Goal: Task Accomplishment & Management: Complete application form

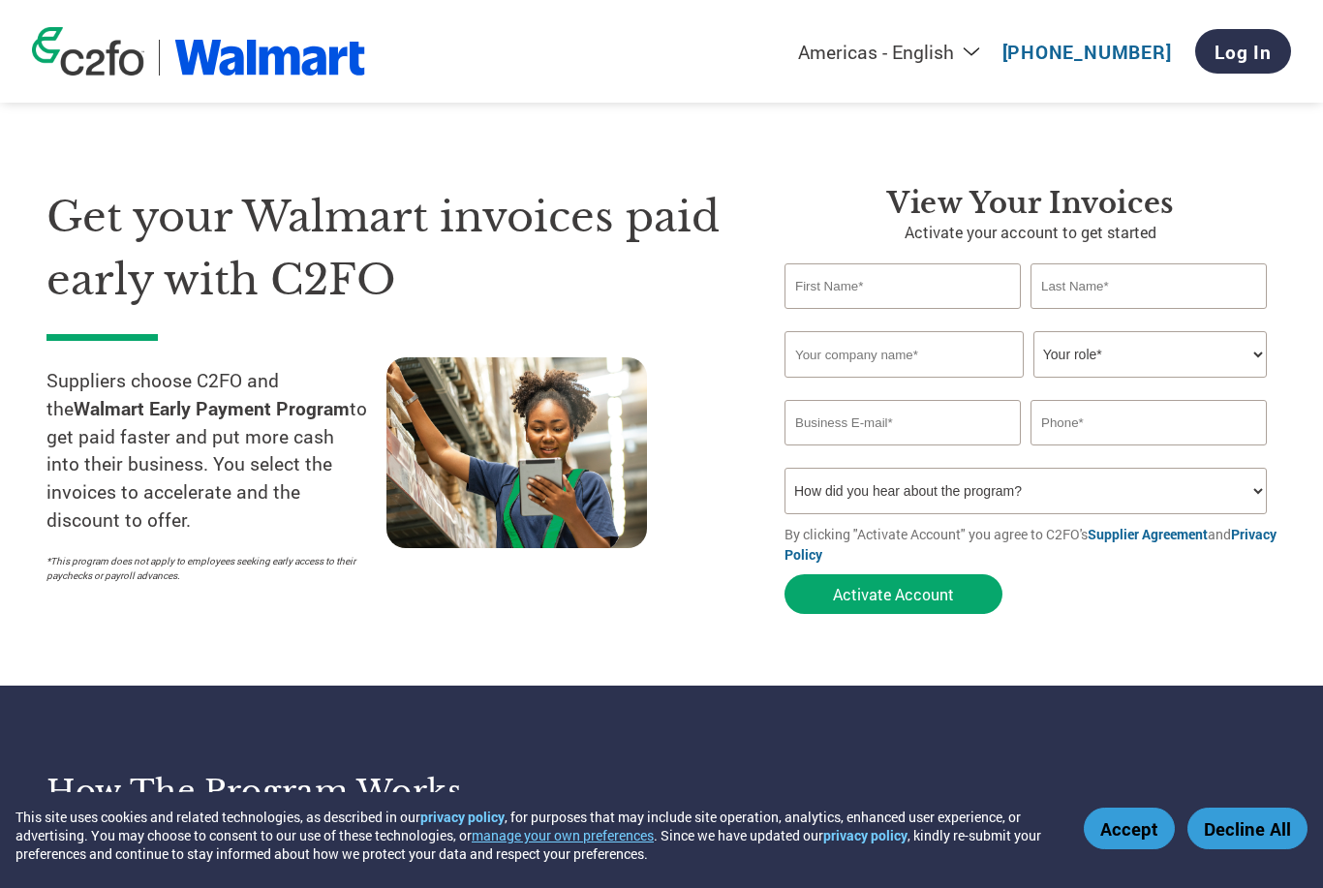
click at [887, 291] on input "text" at bounding box center [902, 286] width 236 height 46
type input "[PERSON_NAME]"
click at [875, 359] on input "text" at bounding box center [903, 354] width 239 height 46
type input "Saucy Lips Prime, LLC"
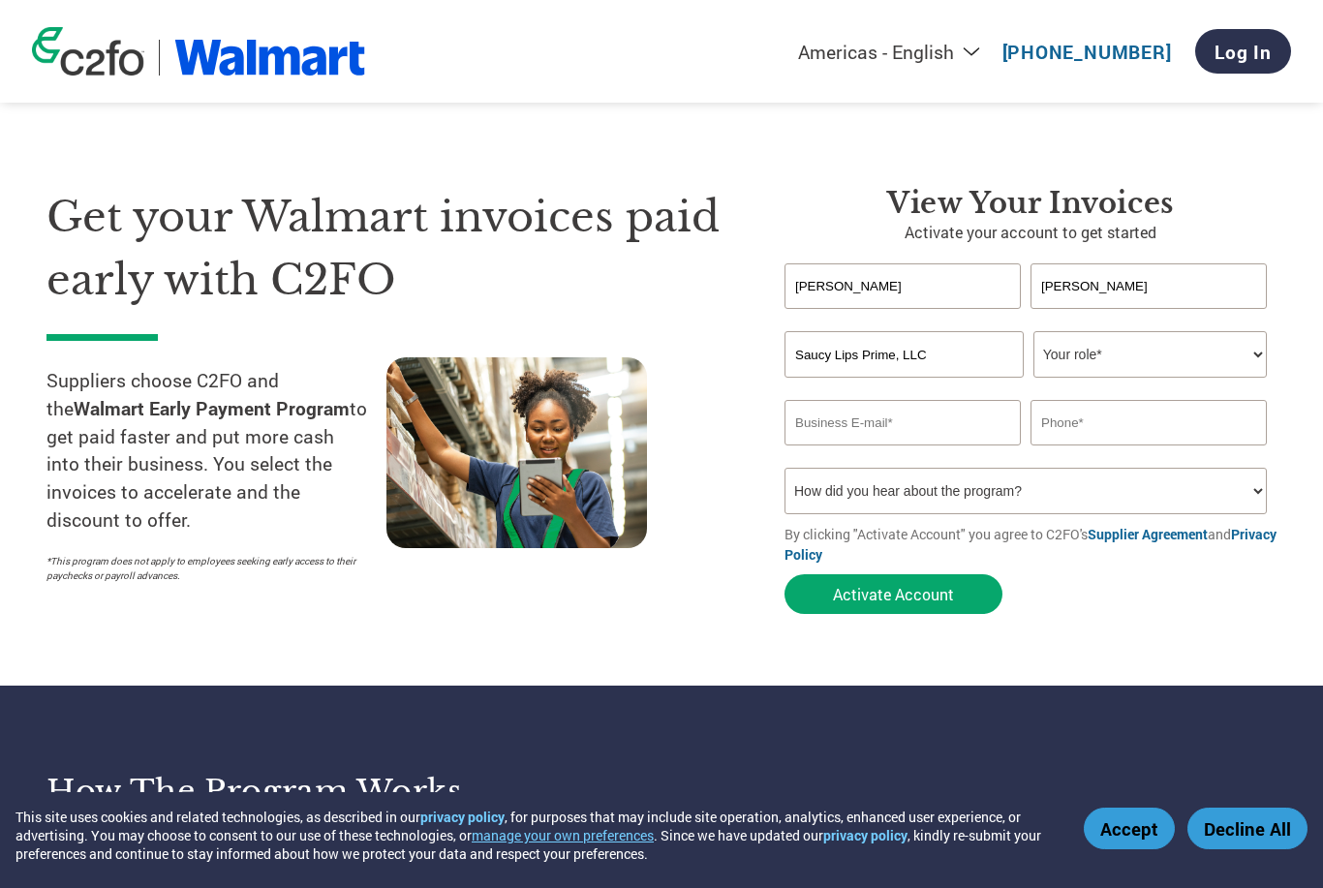
click at [1112, 354] on select "Your role* CFO Controller Credit Manager Finance Director Treasurer CEO Preside…" at bounding box center [1149, 354] width 233 height 46
select select "CEO"
click at [894, 423] on input "email" at bounding box center [902, 423] width 236 height 46
type input "frank@saucylipsfoods.com"
click at [1114, 425] on input "text" at bounding box center [1148, 423] width 236 height 46
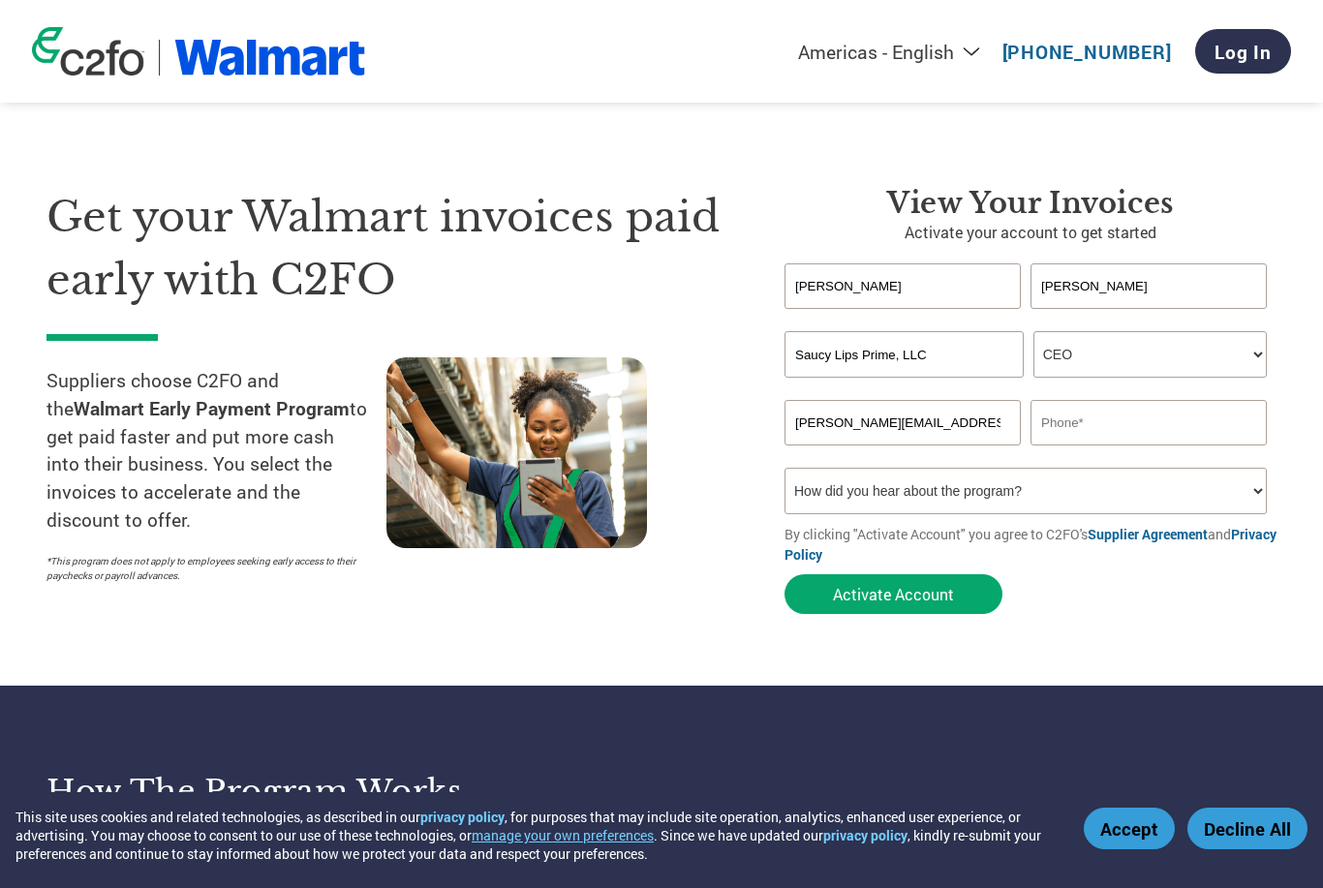
type input "9732193760"
click at [921, 500] on select "How did you hear about the program? Received a letter Email Social Media Online…" at bounding box center [1025, 491] width 482 height 46
select select "Other"
click at [921, 602] on button "Activate Account" at bounding box center [893, 594] width 218 height 40
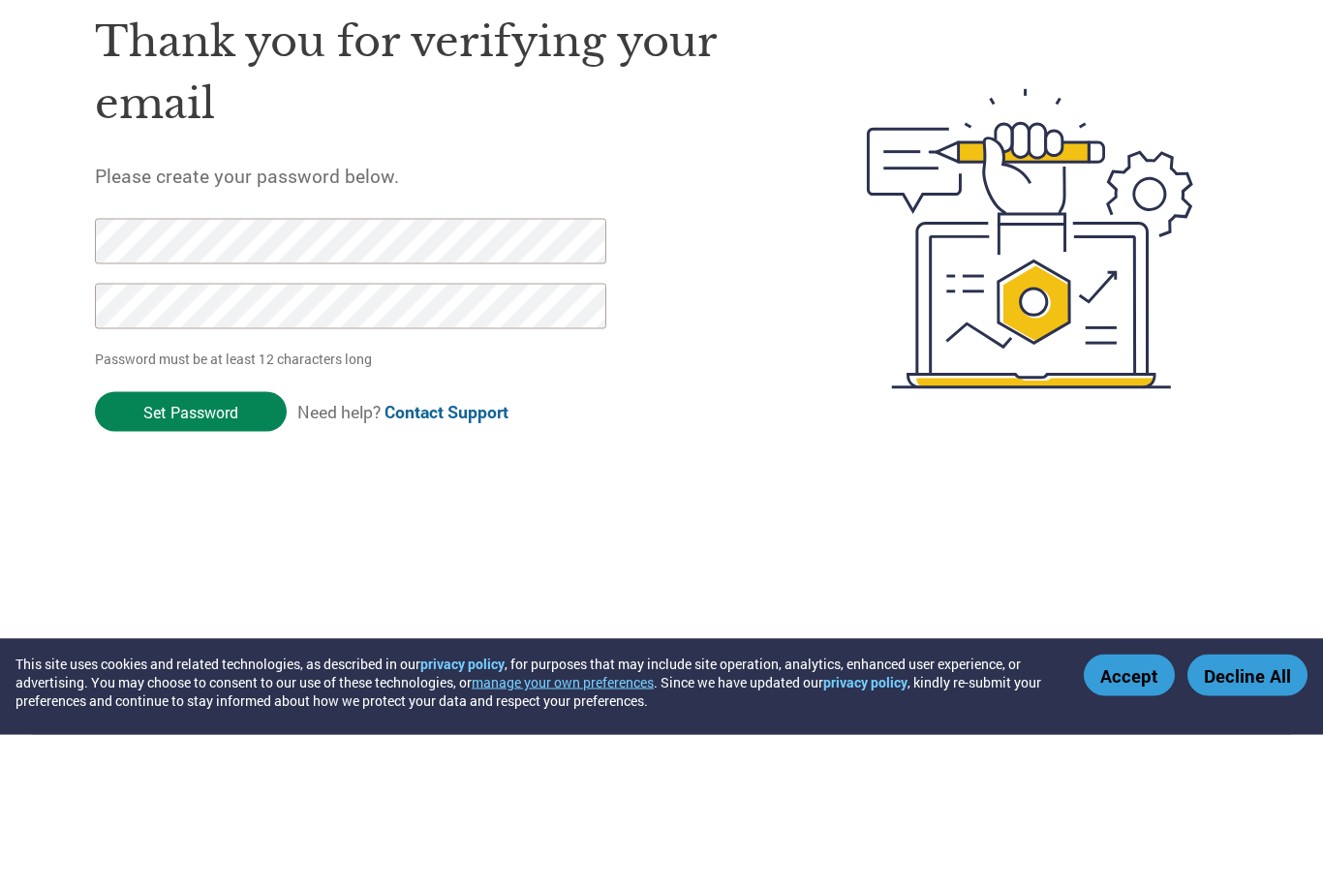
click at [223, 545] on input "Set Password" at bounding box center [191, 565] width 192 height 40
